Goal: Information Seeking & Learning: Compare options

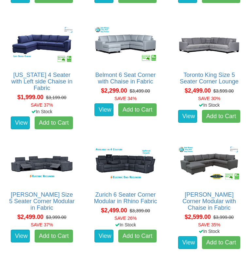
scroll to position [447, 0]
click at [103, 194] on link "Zurich 6 Seater Corner Modular in Rhino Fabric" at bounding box center [125, 197] width 63 height 13
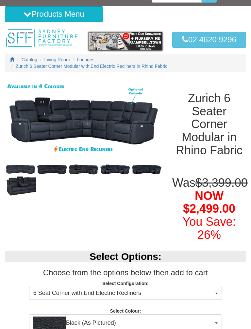
scroll to position [12, 0]
click at [15, 167] on img at bounding box center [20, 169] width 31 height 11
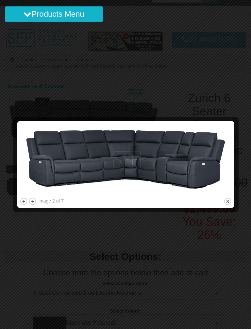
click at [36, 200] on button "next" at bounding box center [32, 201] width 8 height 8
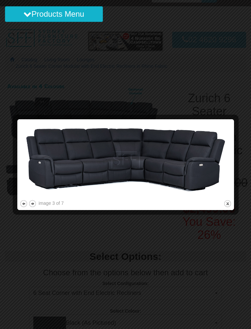
click at [33, 200] on button "next" at bounding box center [32, 203] width 8 height 8
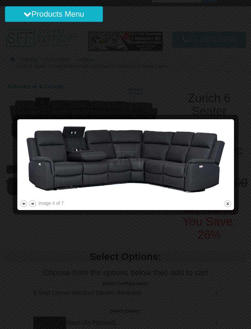
click at [33, 204] on button "next" at bounding box center [32, 203] width 8 height 8
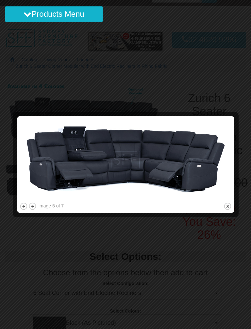
click at [34, 204] on button "next" at bounding box center [32, 206] width 8 height 8
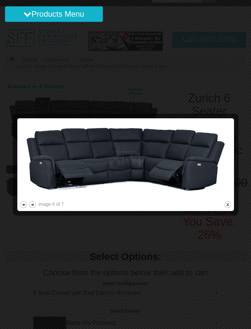
click at [33, 205] on button "next" at bounding box center [32, 204] width 8 height 8
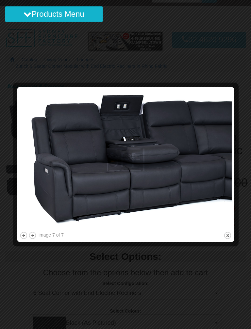
click at [34, 229] on img at bounding box center [126, 159] width 212 height 141
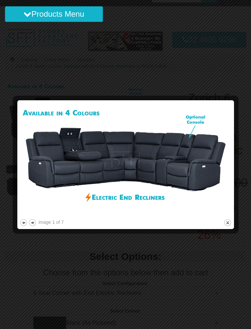
click at [34, 219] on button "next" at bounding box center [32, 222] width 8 height 8
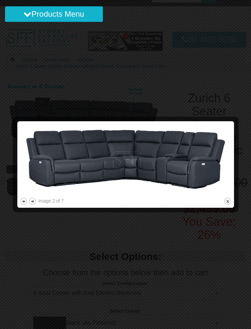
click at [36, 199] on button "next" at bounding box center [32, 201] width 8 height 8
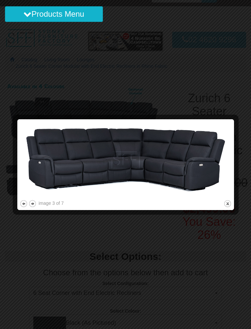
click at [58, 66] on div at bounding box center [125, 164] width 251 height 329
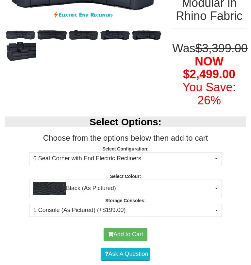
scroll to position [133, 0]
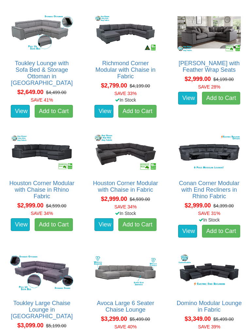
scroll to position [699, 0]
click at [189, 186] on link "Conan Corner Modular with End Recliners in Rhino Fabric" at bounding box center [209, 190] width 61 height 20
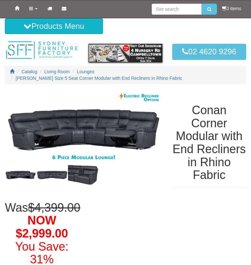
click at [11, 171] on img at bounding box center [20, 175] width 31 height 11
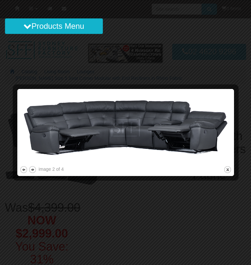
click at [36, 166] on button "next" at bounding box center [32, 170] width 8 height 8
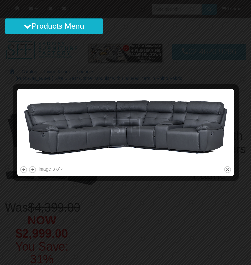
click at [36, 167] on button "next" at bounding box center [32, 170] width 8 height 8
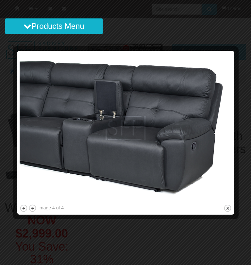
click at [149, 33] on div at bounding box center [125, 132] width 251 height 265
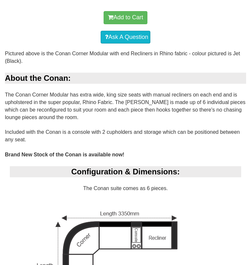
scroll to position [376, 0]
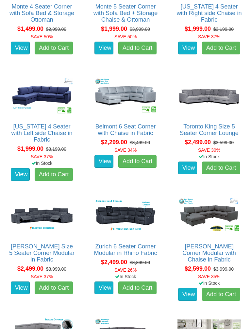
scroll to position [396, 0]
click at [24, 244] on link "[PERSON_NAME] Size 5 Seater Corner Modular in Fabric" at bounding box center [41, 253] width 65 height 20
